Goal: Task Accomplishment & Management: Use online tool/utility

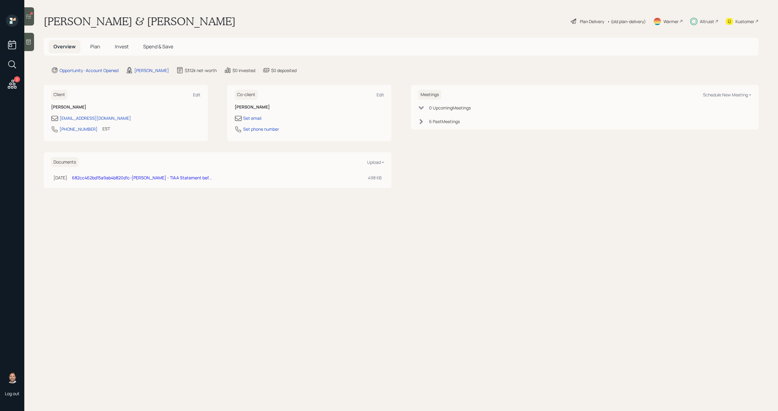
click at [33, 19] on div at bounding box center [29, 16] width 10 height 18
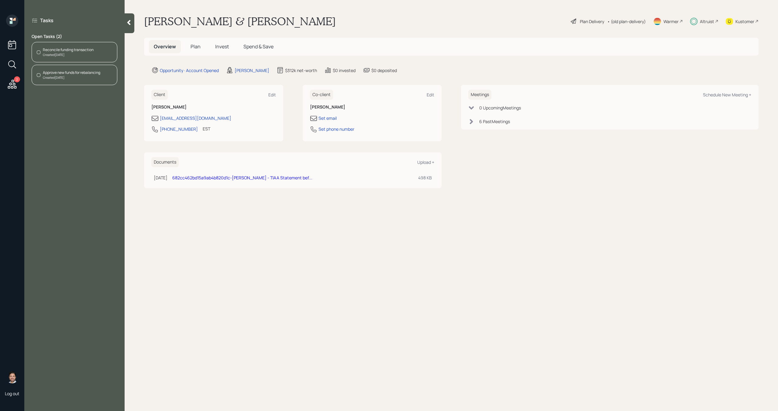
click at [92, 56] on div "Created [DATE]" at bounding box center [68, 55] width 51 height 5
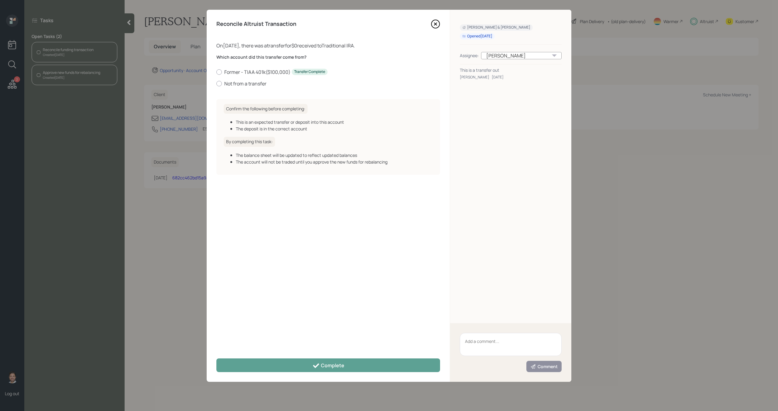
click at [430, 25] on div "Reconcile Altruist Transaction" at bounding box center [328, 23] width 224 height 9
click at [434, 25] on icon at bounding box center [435, 23] width 9 height 9
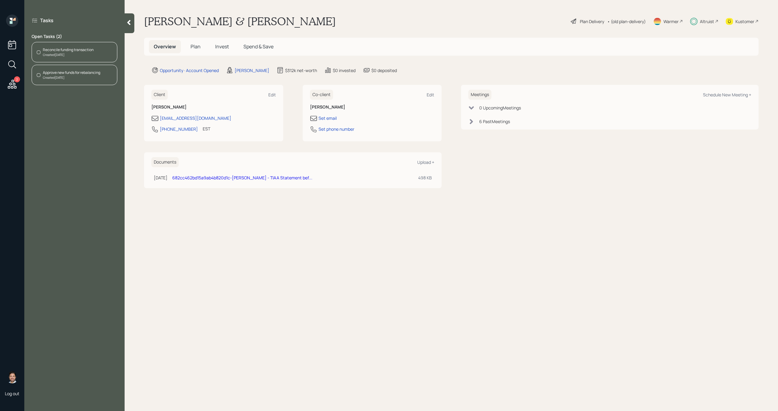
click at [85, 72] on div "Approve new funds for rebalancing" at bounding box center [71, 72] width 57 height 5
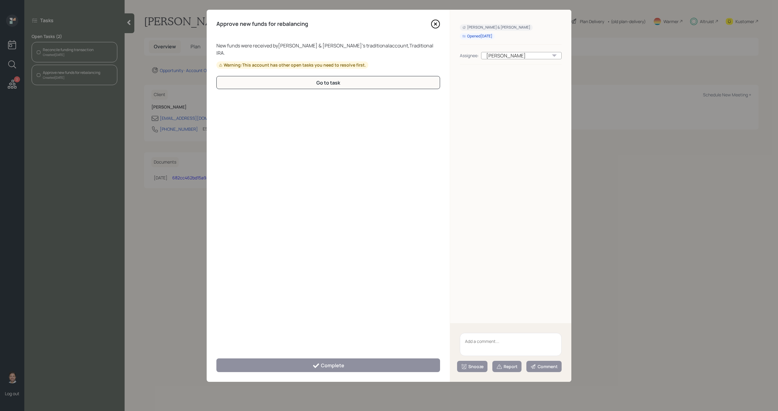
click at [438, 26] on icon at bounding box center [435, 23] width 9 height 9
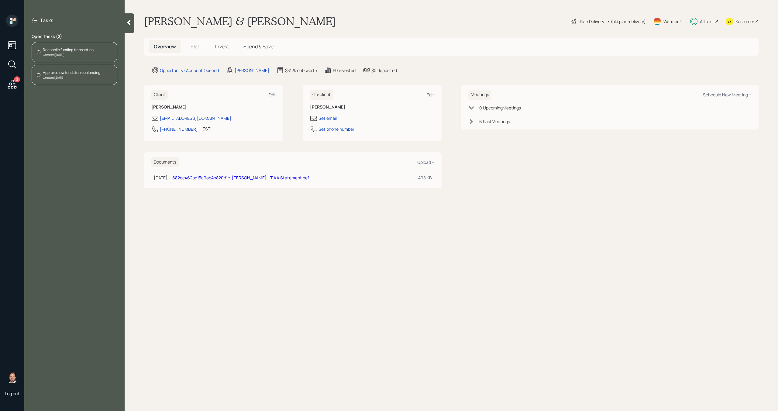
click at [77, 53] on div "Created Today" at bounding box center [68, 55] width 51 height 5
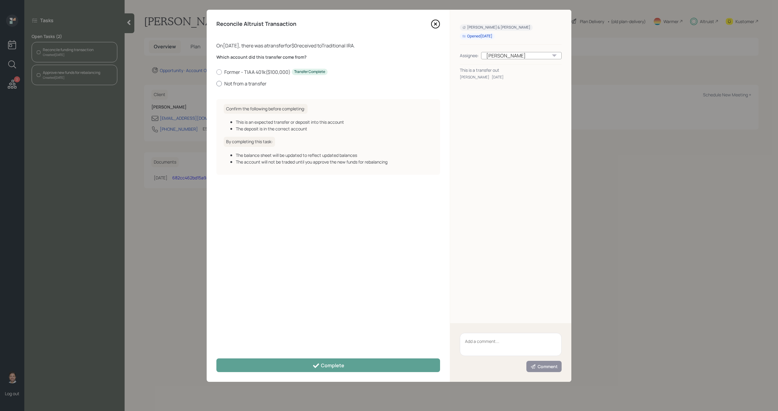
click at [249, 84] on label "Not from a transfer" at bounding box center [328, 83] width 224 height 7
click at [216, 84] on input "Not from a transfer" at bounding box center [216, 83] width 0 height 0
radio input "true"
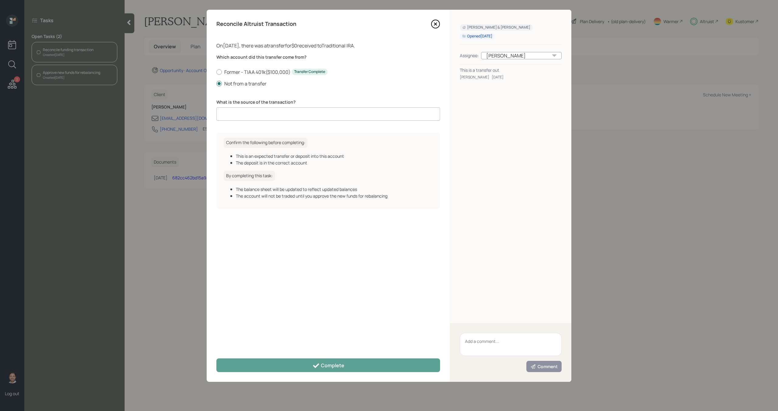
click at [267, 115] on input at bounding box center [328, 113] width 224 height 13
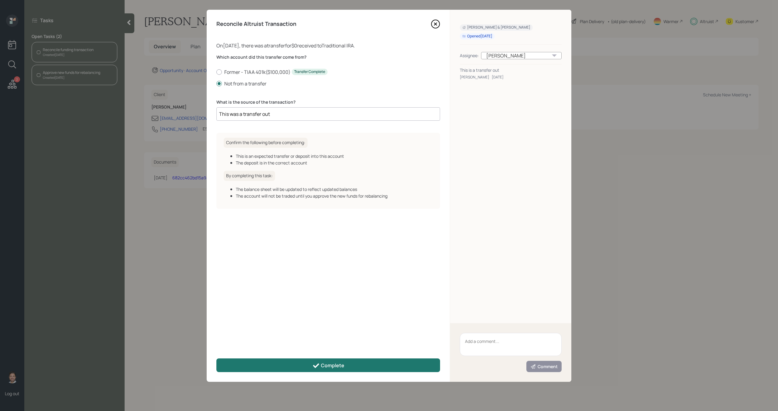
type input "This was a transfer out"
click at [296, 368] on button "Complete" at bounding box center [328, 365] width 224 height 14
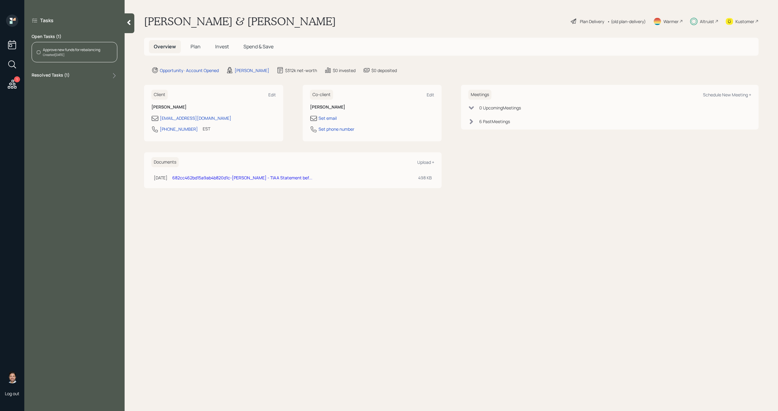
click at [94, 50] on div "Approve new funds for rebalancing" at bounding box center [71, 49] width 57 height 5
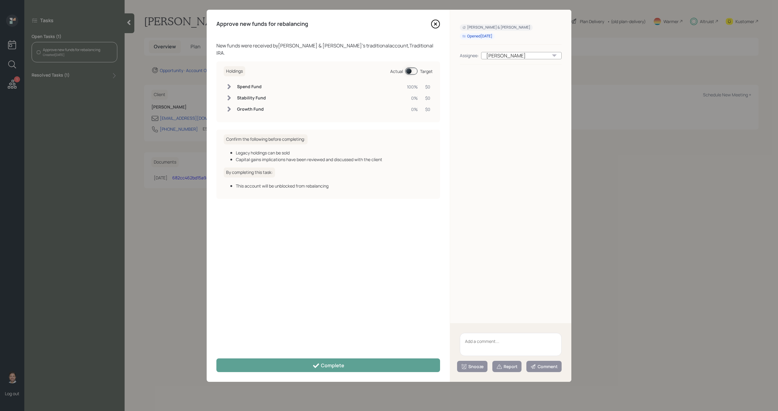
click at [418, 66] on div "Holdings Actual Target" at bounding box center [328, 71] width 209 height 10
click at [414, 67] on span at bounding box center [411, 70] width 12 height 7
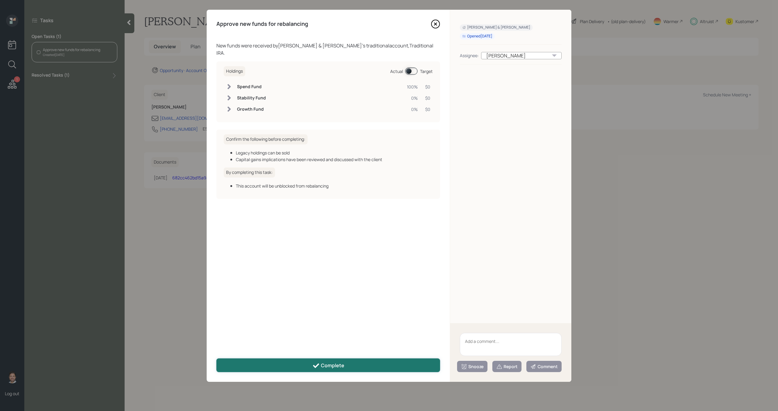
click at [323, 365] on div "Complete" at bounding box center [328, 365] width 32 height 7
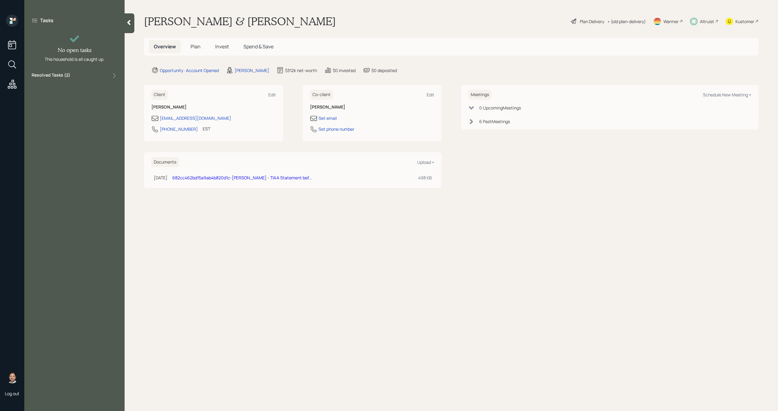
click at [131, 17] on div at bounding box center [130, 23] width 10 height 20
